Goal: Task Accomplishment & Management: Use online tool/utility

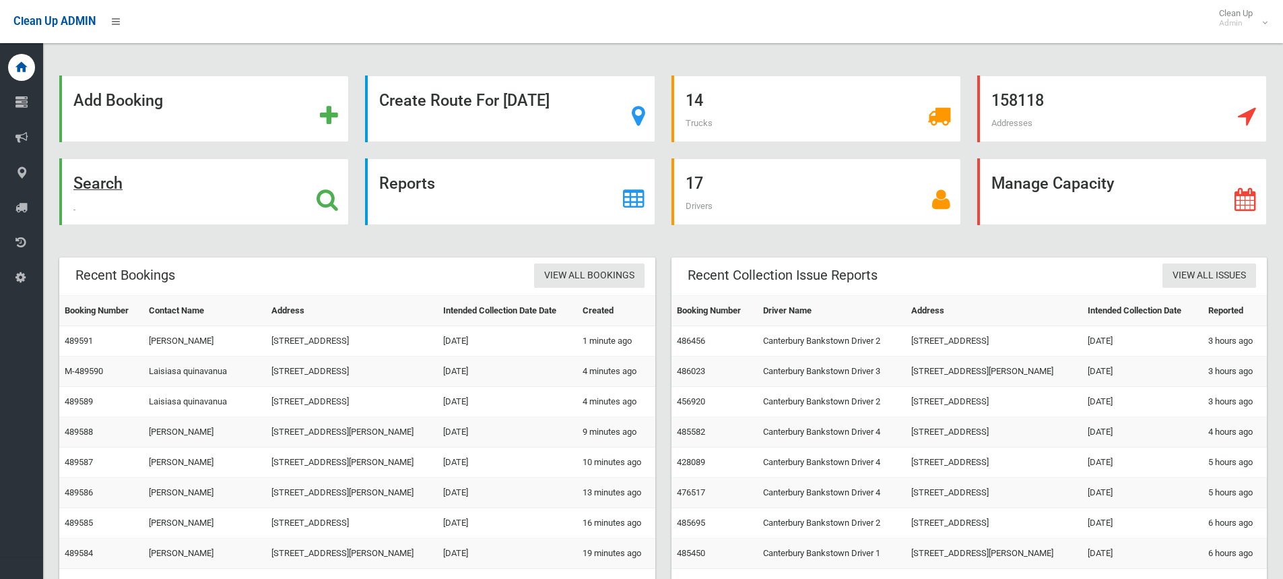
click at [112, 185] on strong "Search" at bounding box center [97, 183] width 49 height 19
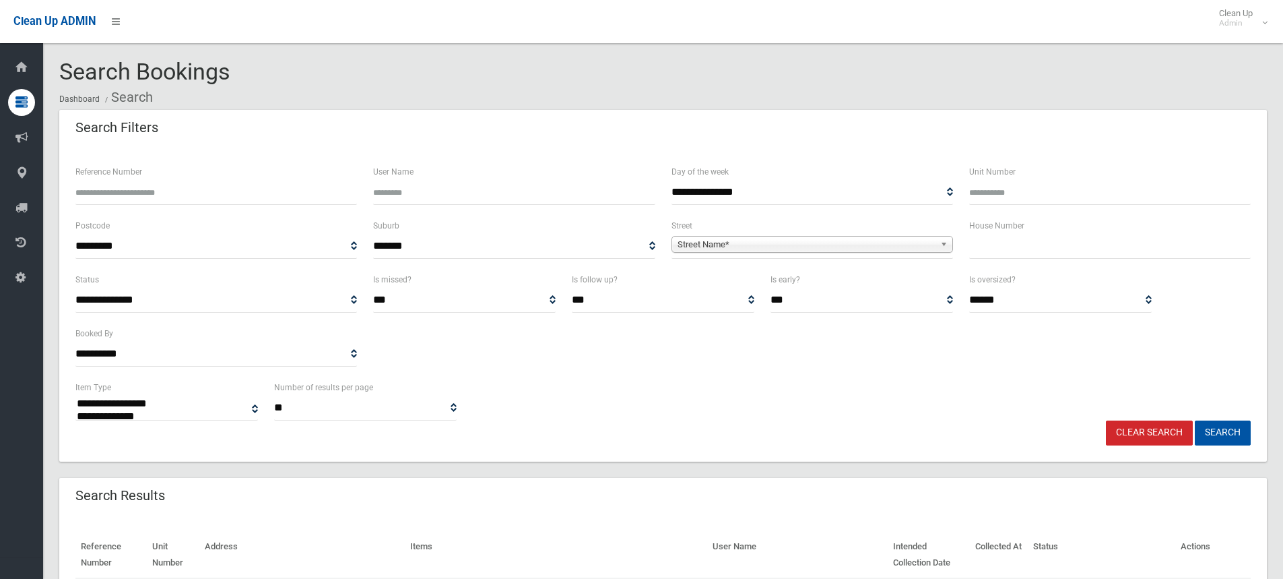
select select
click at [1027, 248] on input "text" at bounding box center [1110, 246] width 282 height 25
type input "****"
click at [911, 245] on span "Street Name*" at bounding box center [806, 244] width 257 height 16
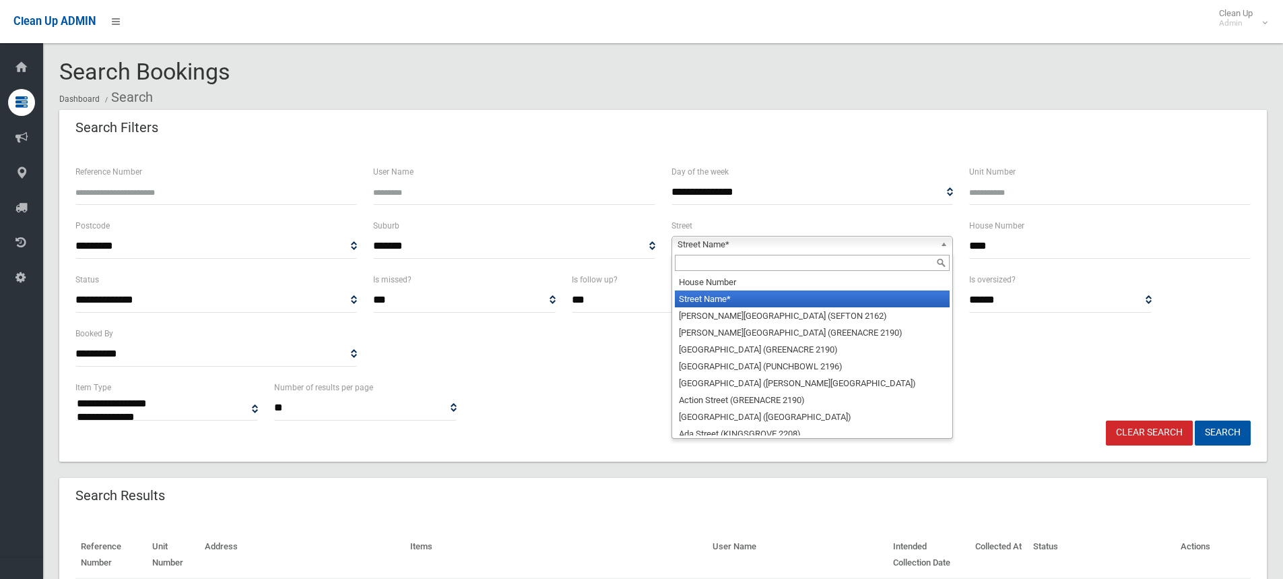
click at [888, 266] on input "text" at bounding box center [812, 263] width 275 height 16
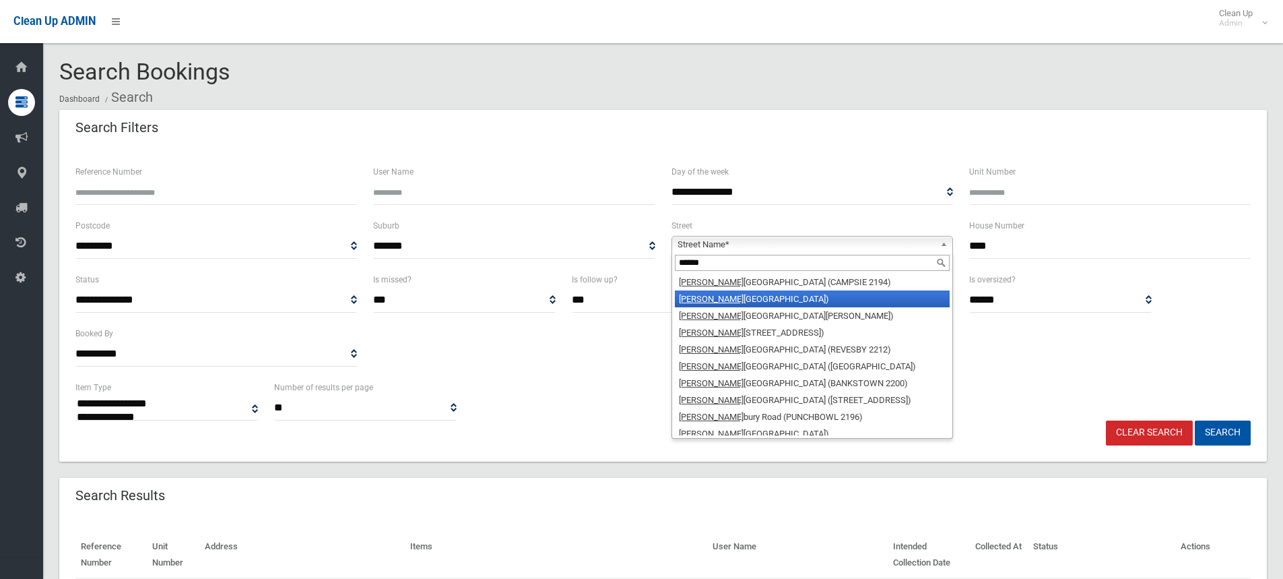
type input "******"
click at [760, 296] on li "Canter bury Road (ROSELANDS 2196)" at bounding box center [812, 298] width 275 height 17
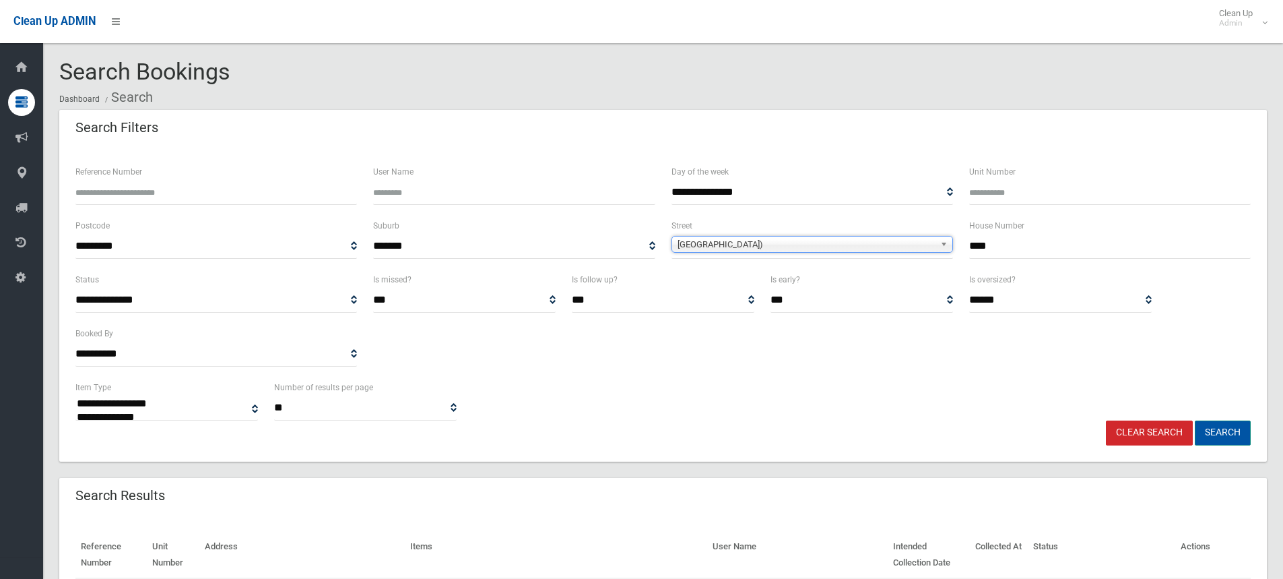
click at [1212, 438] on button "Search" at bounding box center [1223, 432] width 56 height 25
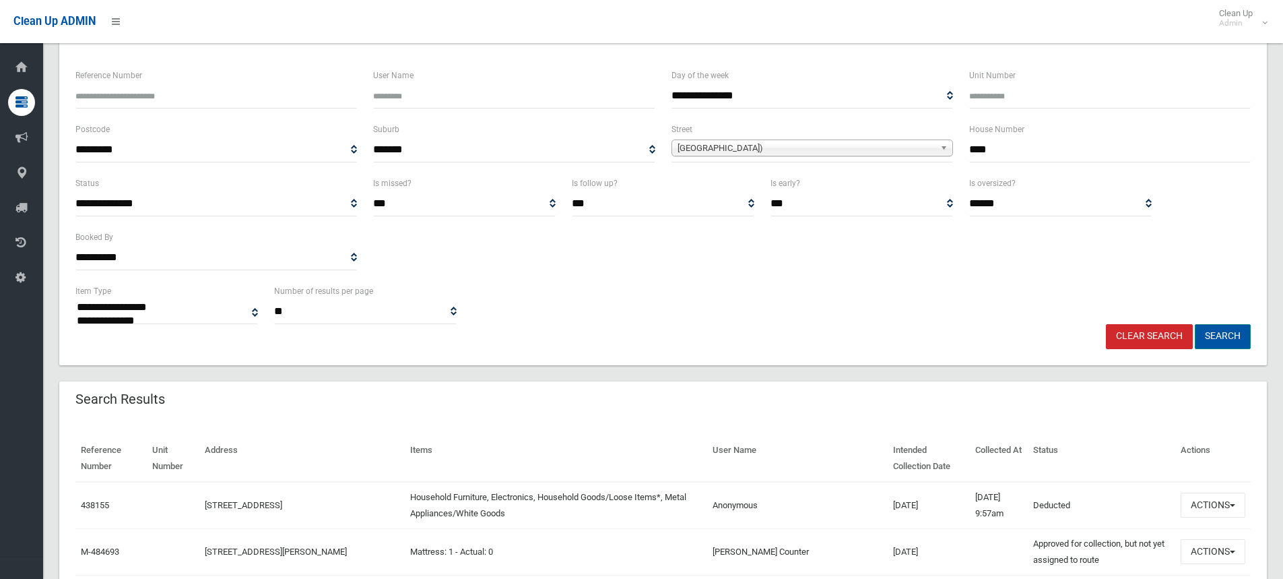
scroll to position [337, 0]
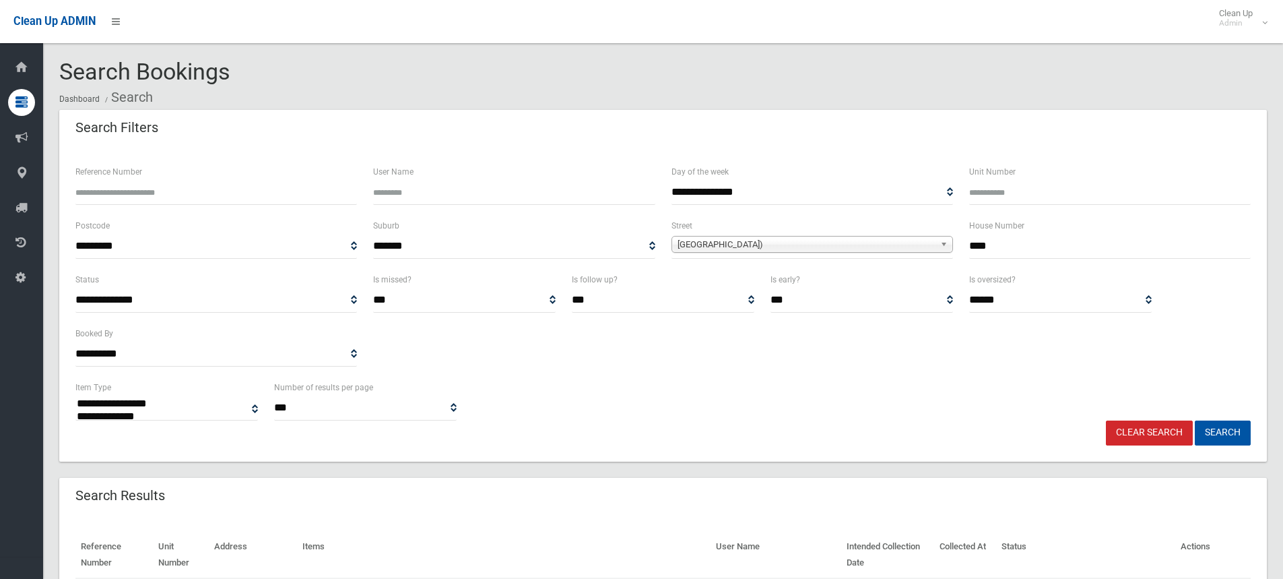
select select
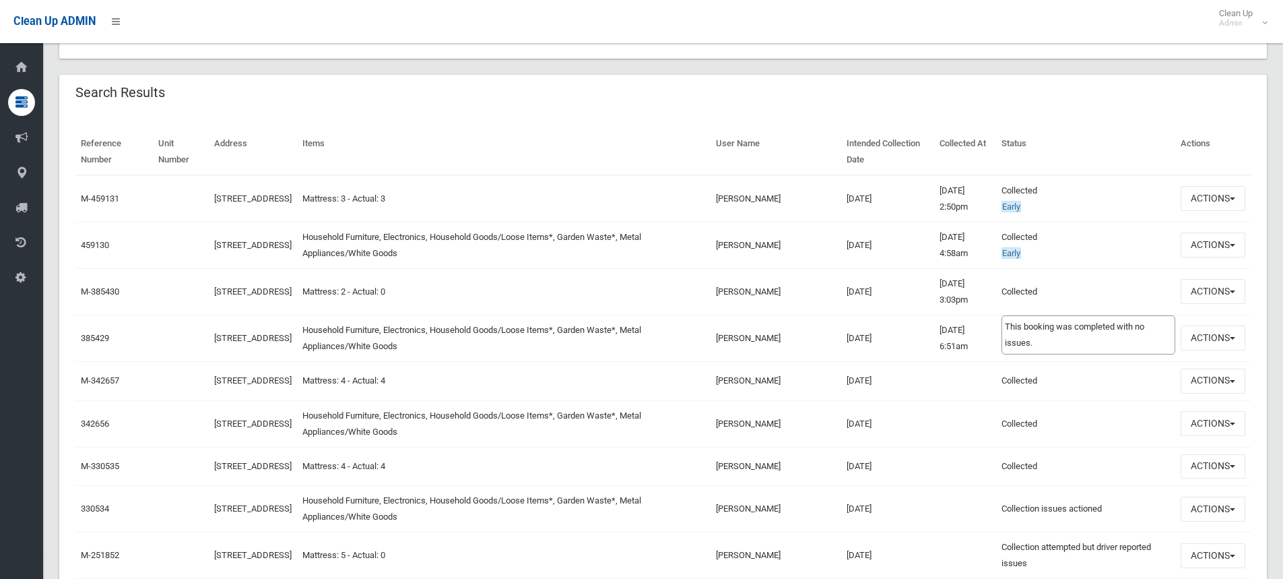
scroll to position [404, 0]
click at [1221, 245] on button "Actions" at bounding box center [1213, 243] width 65 height 25
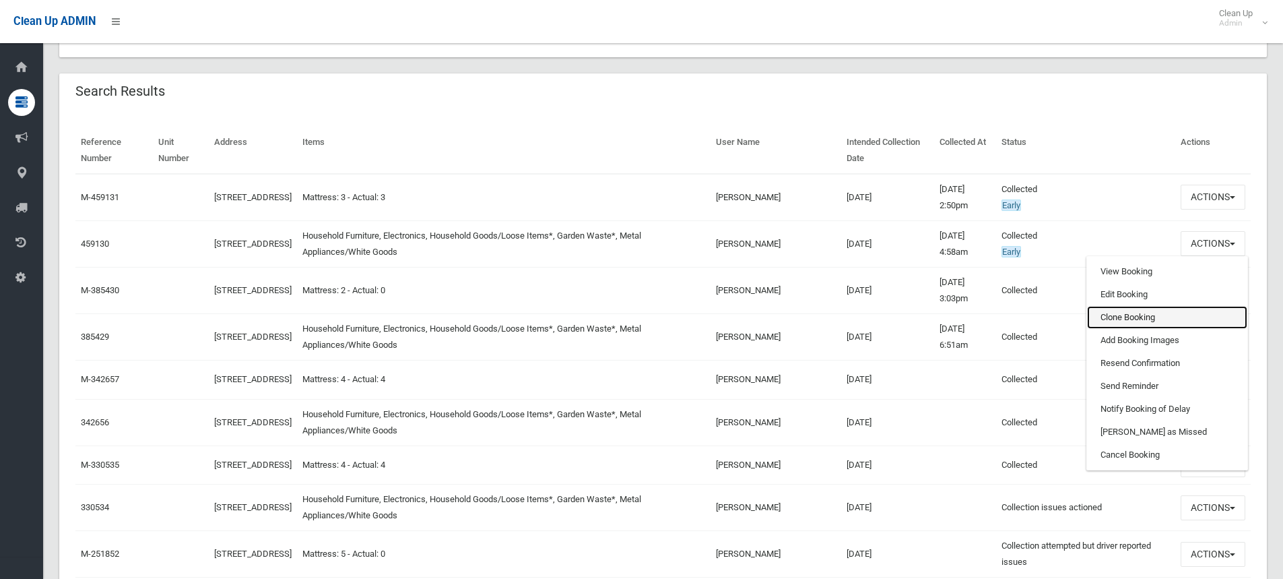
click at [1138, 318] on link "Clone Booking" at bounding box center [1167, 317] width 160 height 23
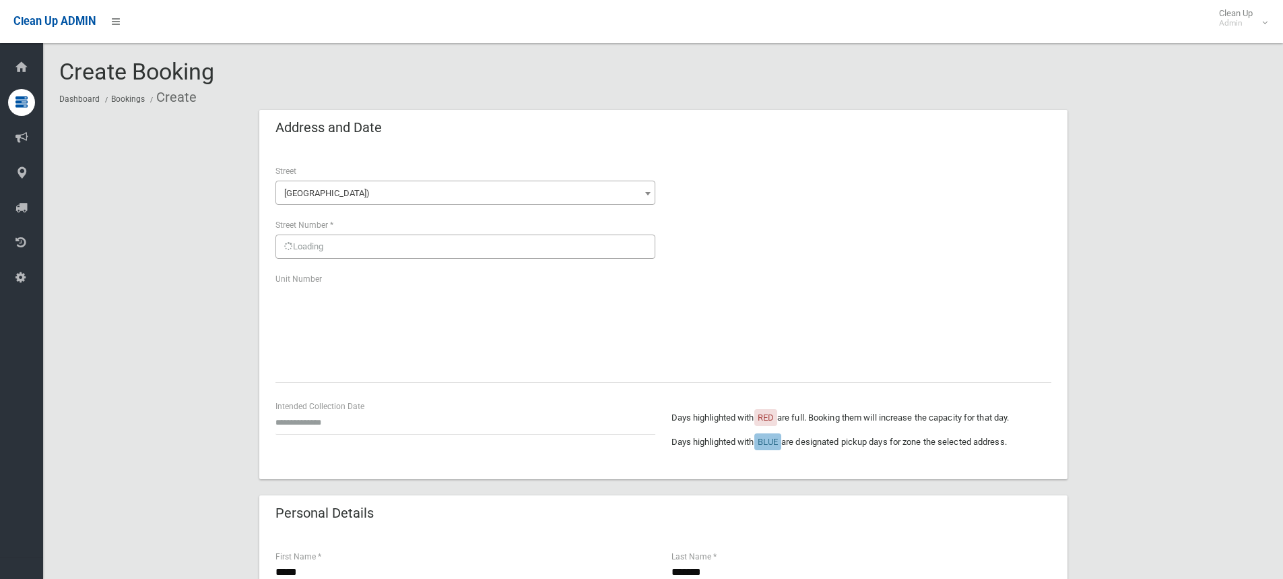
scroll to position [202, 0]
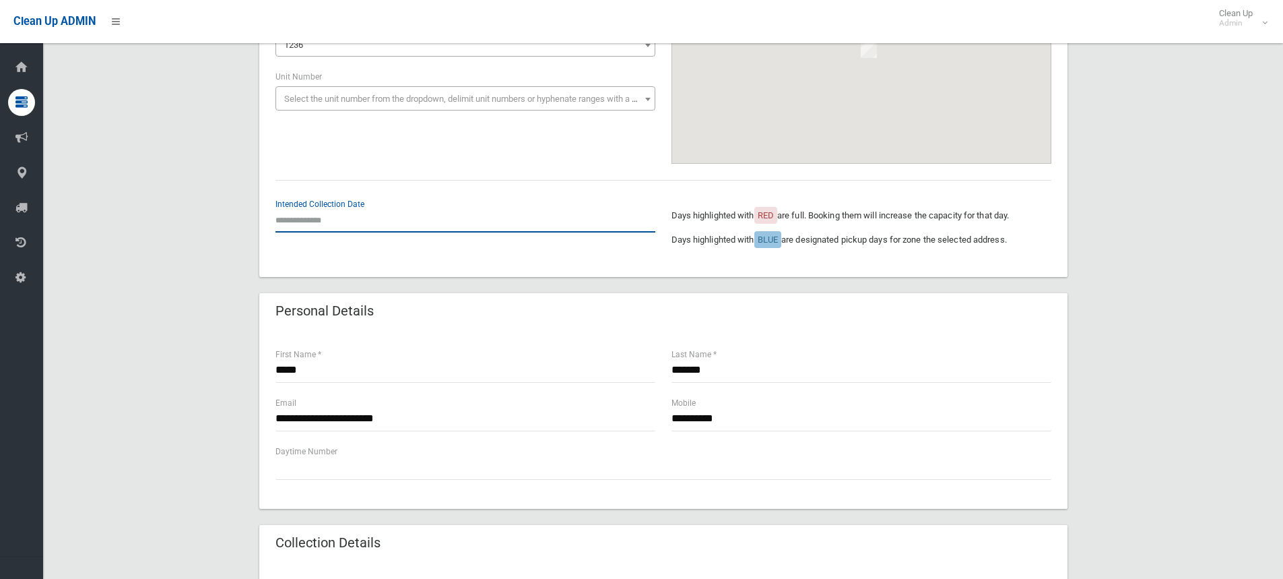
click at [308, 220] on input "text" at bounding box center [465, 219] width 380 height 25
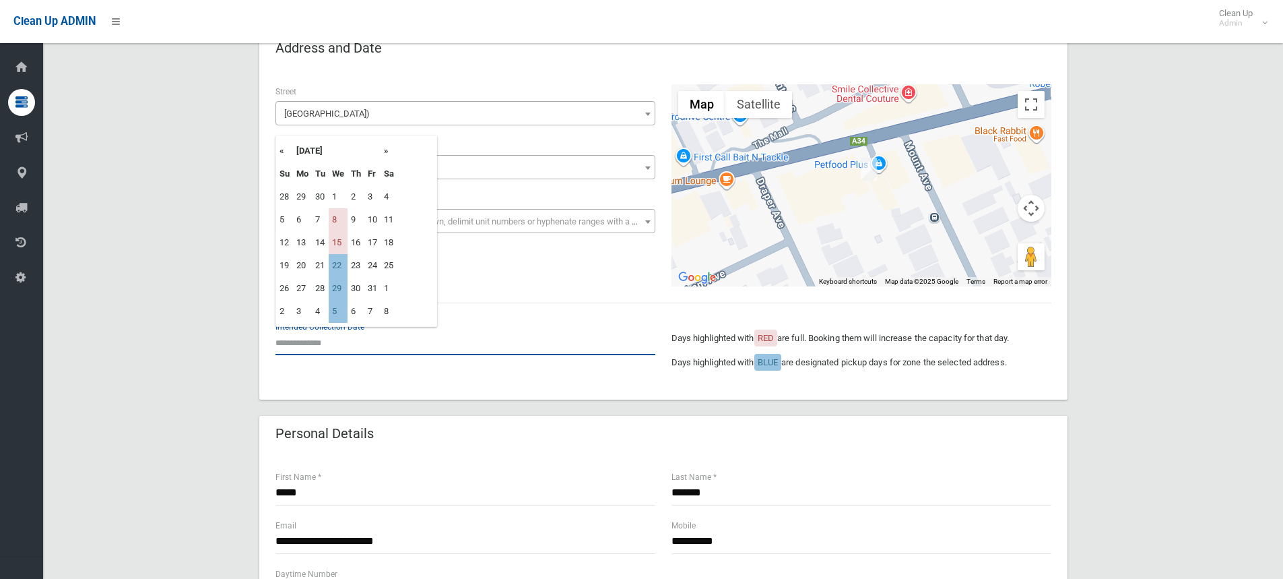
scroll to position [67, 0]
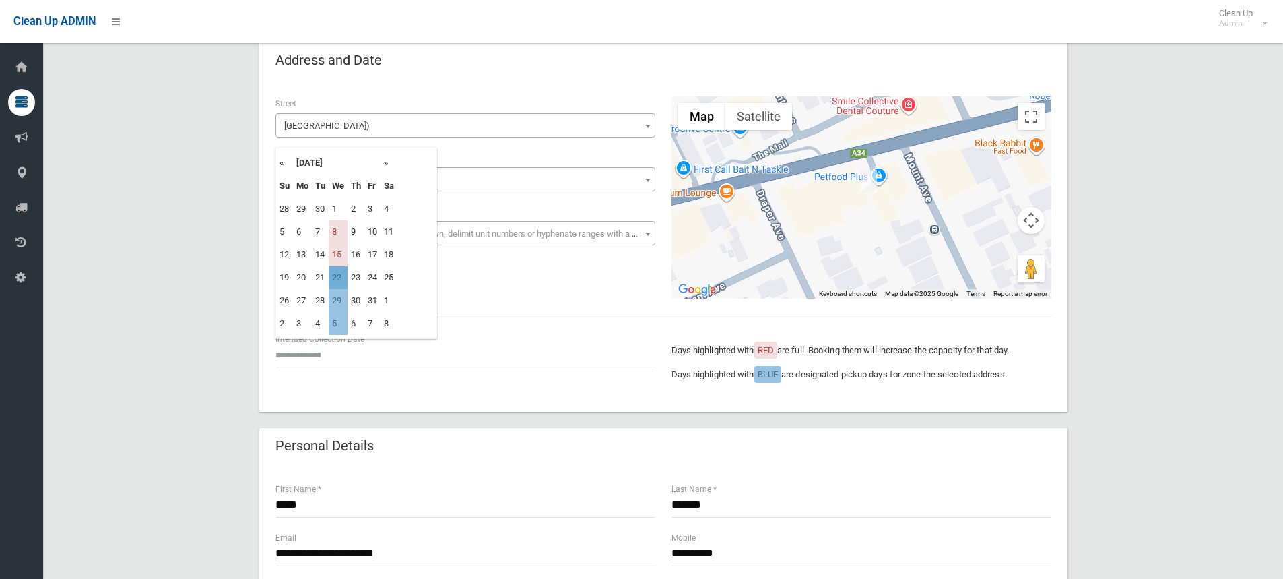
click at [345, 278] on td "22" at bounding box center [338, 277] width 19 height 23
type input "**********"
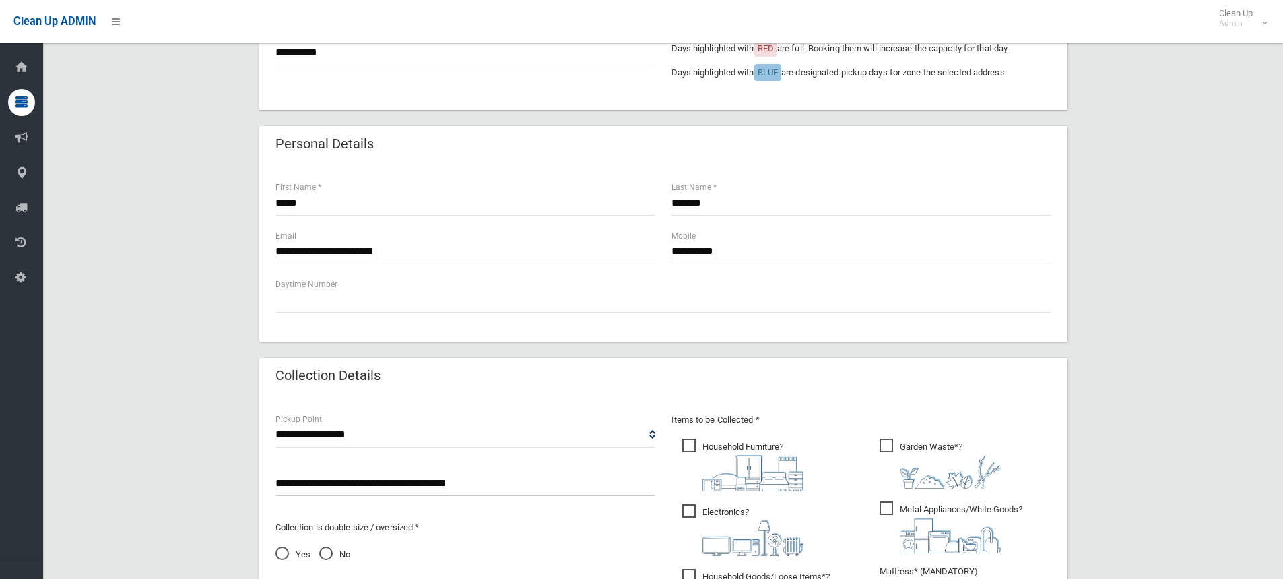
scroll to position [539, 0]
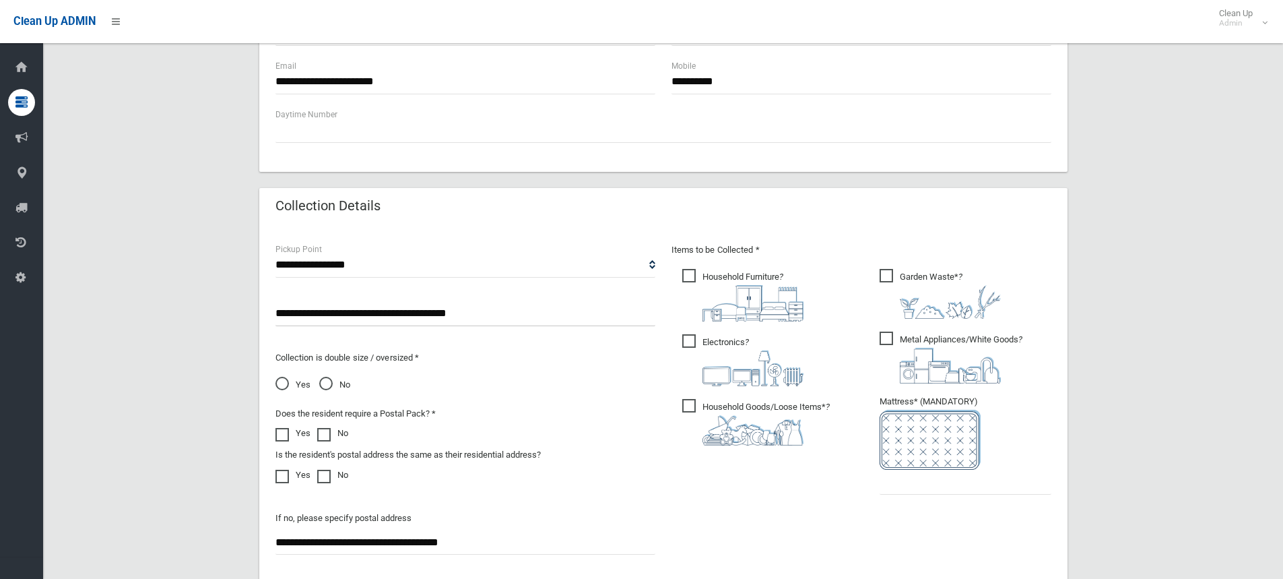
click at [921, 499] on ul "Garden Waste* ?" at bounding box center [960, 385] width 183 height 238
click at [920, 490] on input "text" at bounding box center [966, 481] width 172 height 25
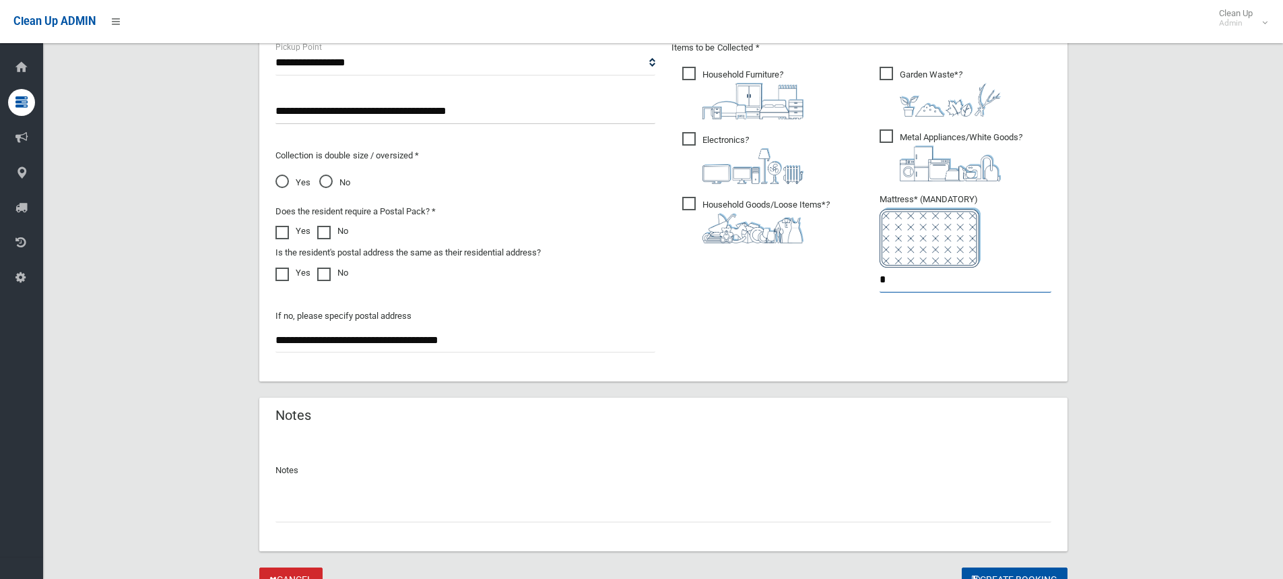
scroll to position [803, 0]
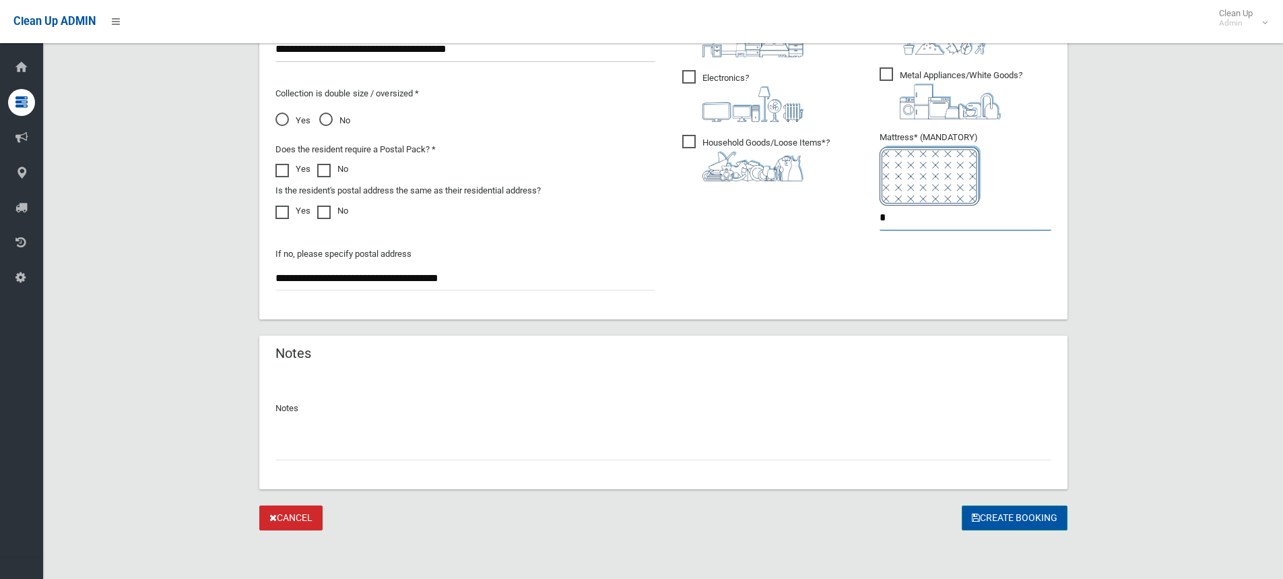
type input "*"
click at [985, 515] on button "Create Booking" at bounding box center [1015, 517] width 106 height 25
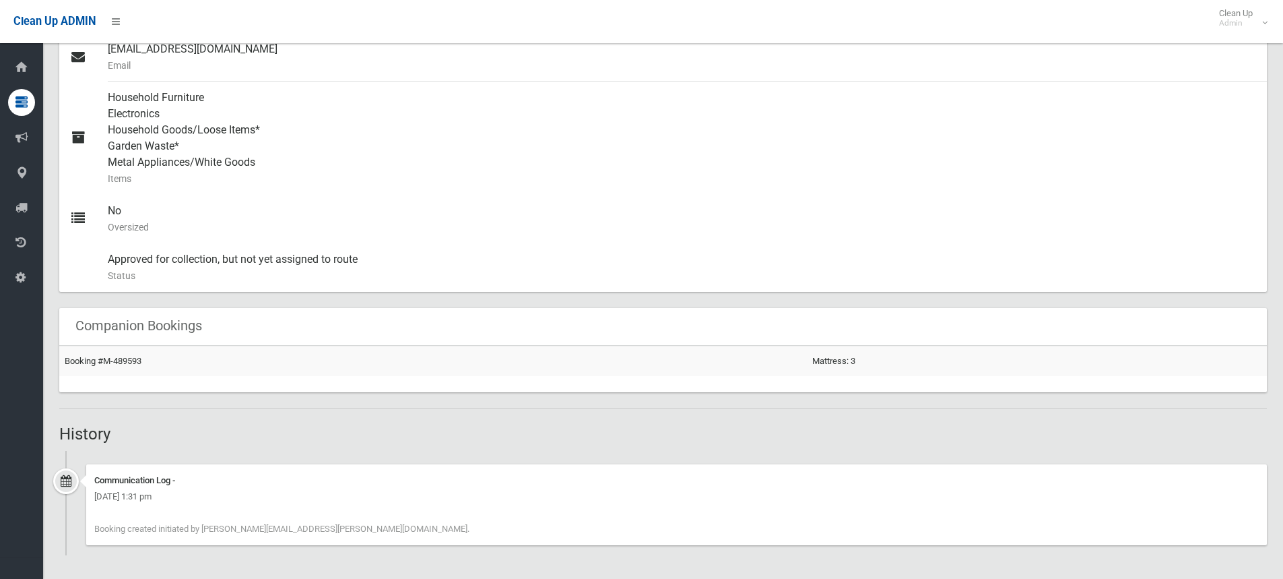
scroll to position [577, 0]
